Goal: Task Accomplishment & Management: Manage account settings

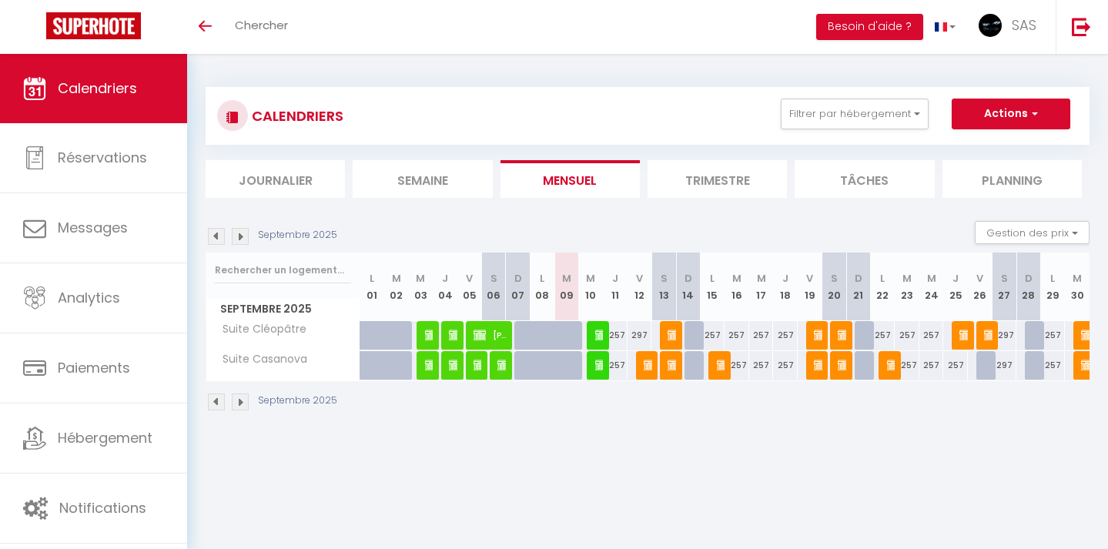
click at [600, 370] on img at bounding box center [601, 365] width 12 height 12
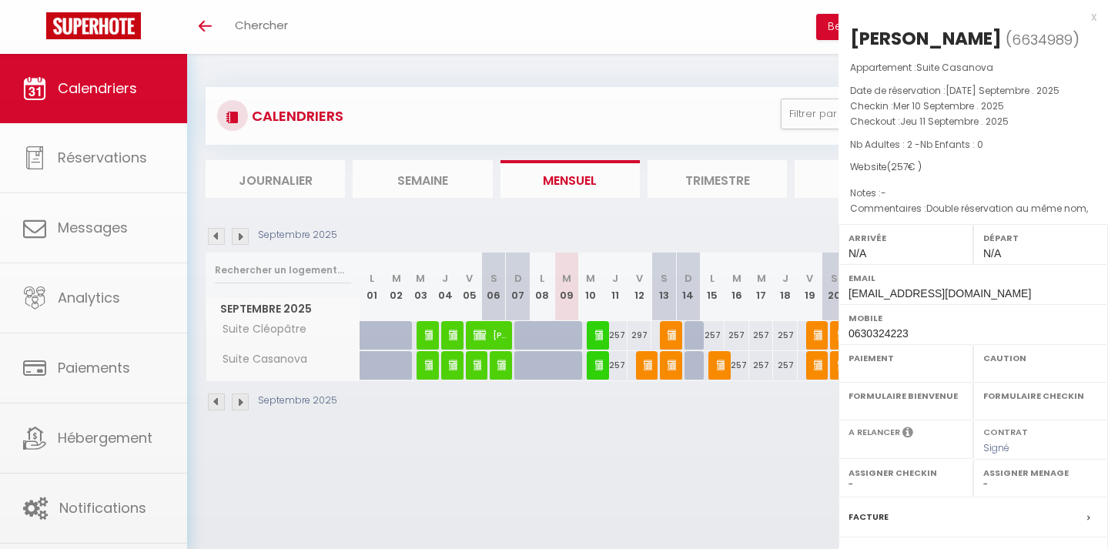
select select "OK"
select select "0"
select select "1"
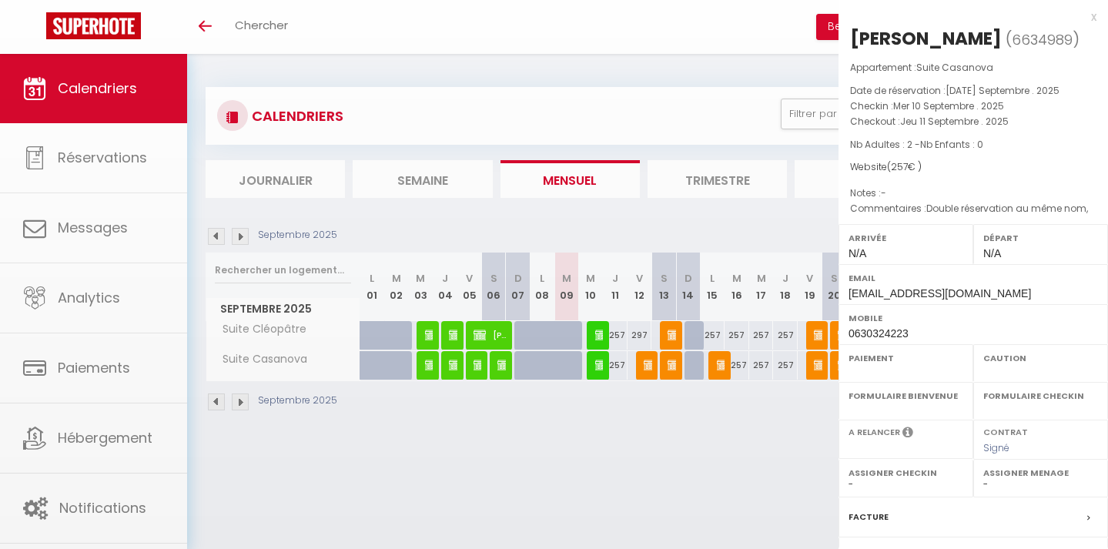
select select
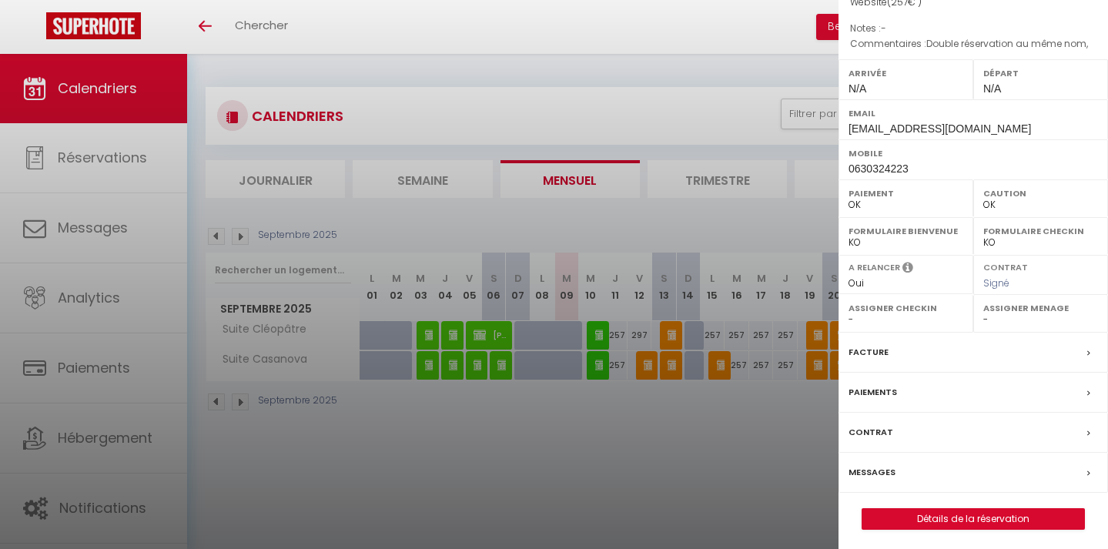
scroll to position [164, 0]
click at [877, 431] on label "Contrat" at bounding box center [871, 433] width 45 height 16
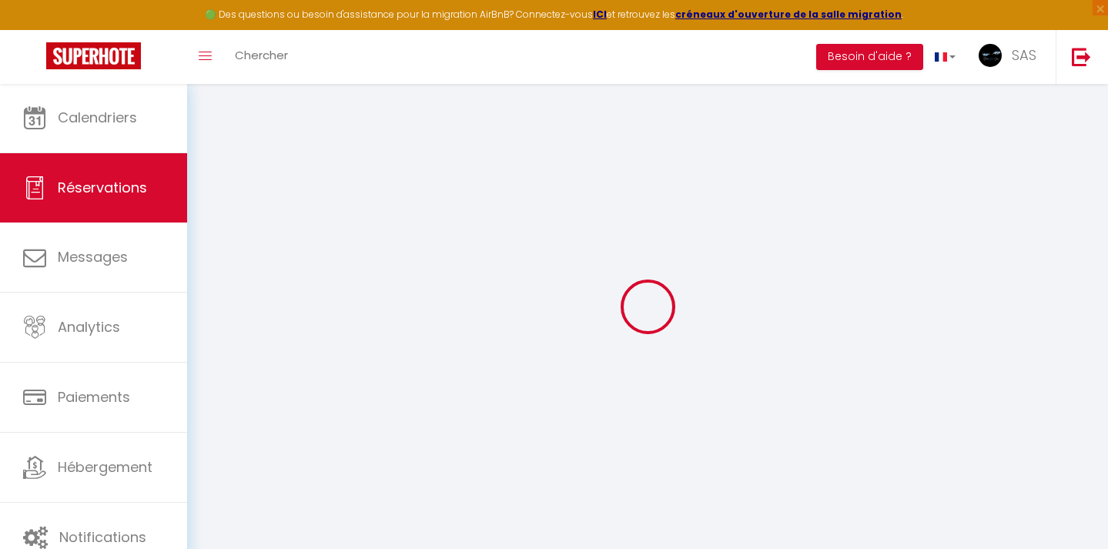
scroll to position [5, 0]
select select
checkbox input "false"
select select
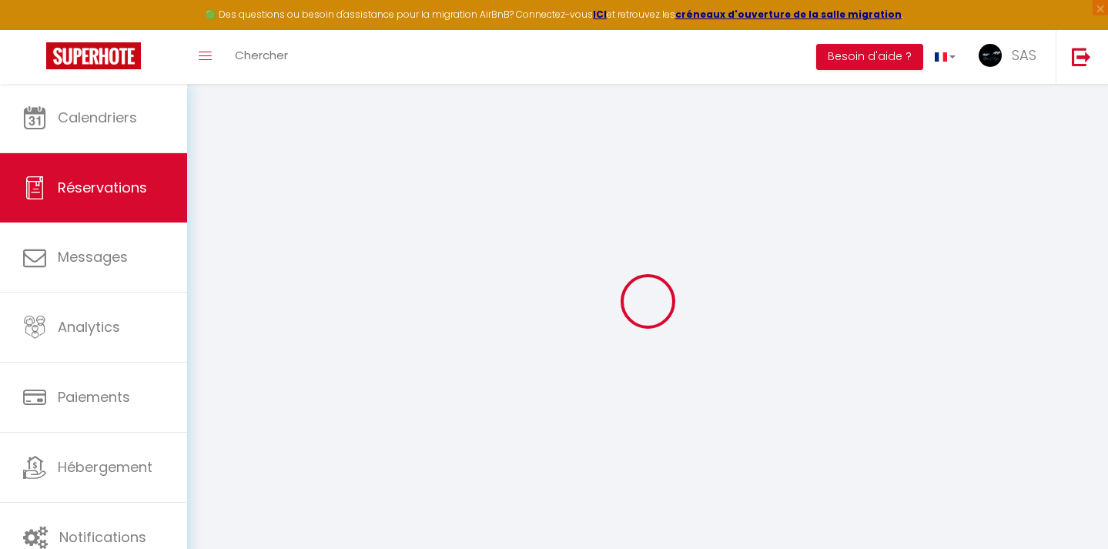
select select
checkbox input "false"
type textarea "Double réservation au même nom,"
